Goal: Find specific page/section: Find specific page/section

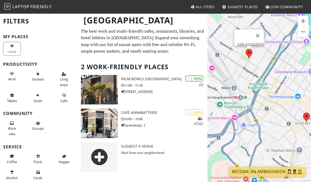
click at [201, 124] on icon at bounding box center [201, 124] width 3 height 3
click at [195, 123] on icon at bounding box center [196, 124] width 3 height 3
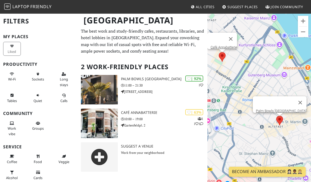
click at [30, 81] on button "Sockets" at bounding box center [38, 77] width 18 height 14
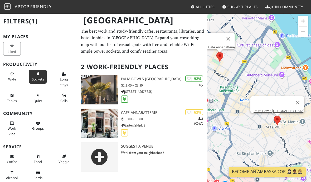
click at [141, 79] on h3 "Palm Bowls [GEOGRAPHIC_DATA]" at bounding box center [164, 79] width 86 height 4
click at [156, 91] on p "[STREET_ADDRESS]" at bounding box center [164, 91] width 86 height 5
click at [124, 97] on icon at bounding box center [124, 99] width 5 height 4
click at [88, 84] on img at bounding box center [99, 90] width 37 height 30
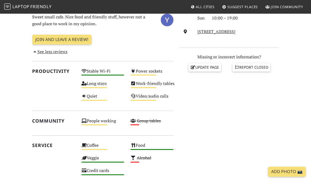
scroll to position [160, 0]
